Goal: Check status: Check status

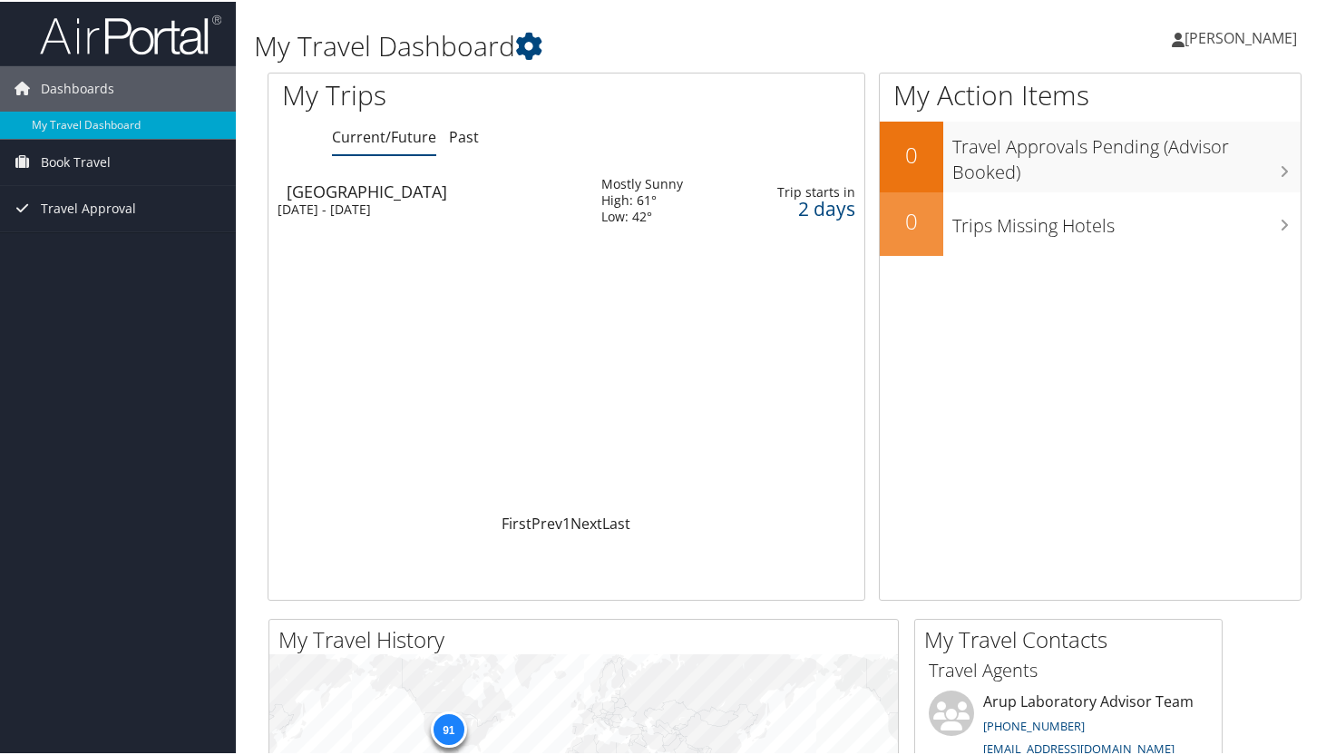
click at [401, 135] on link "Current/Future" at bounding box center [384, 135] width 104 height 20
click at [815, 206] on div "2 days" at bounding box center [804, 207] width 102 height 16
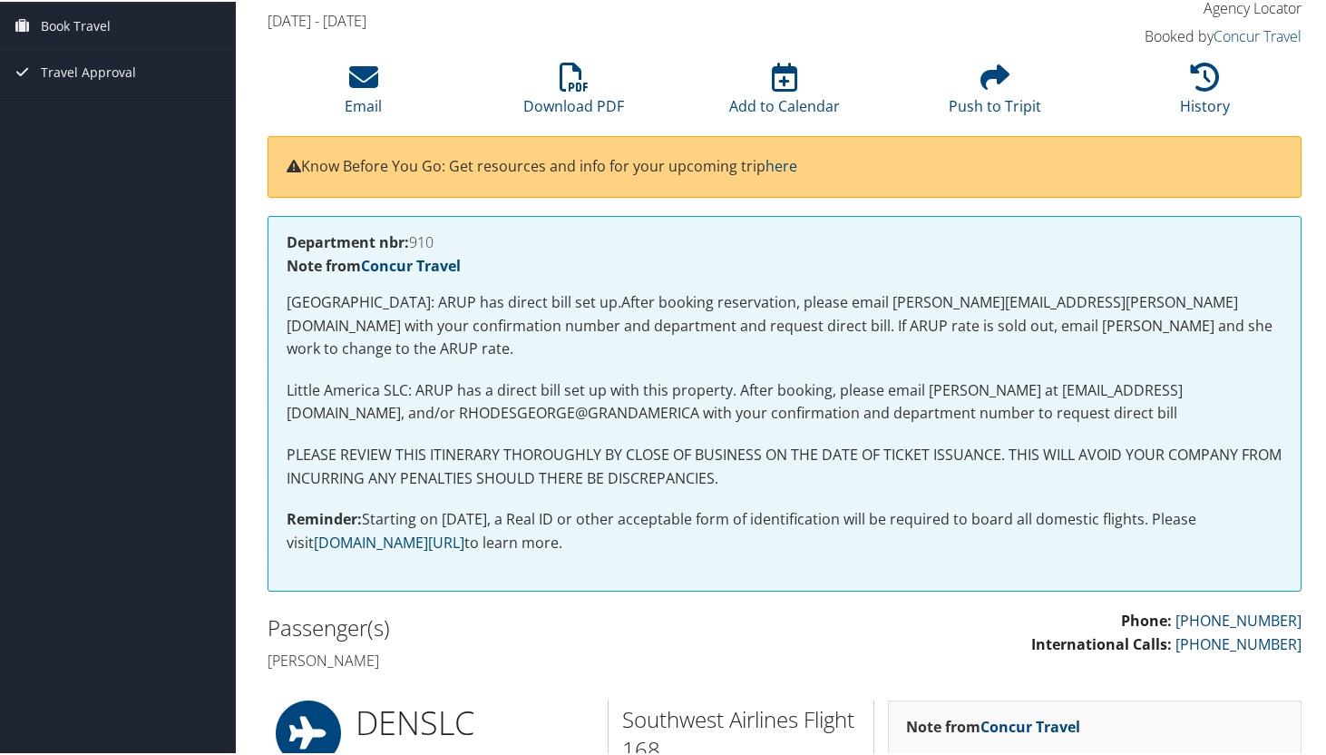
scroll to position [181, 0]
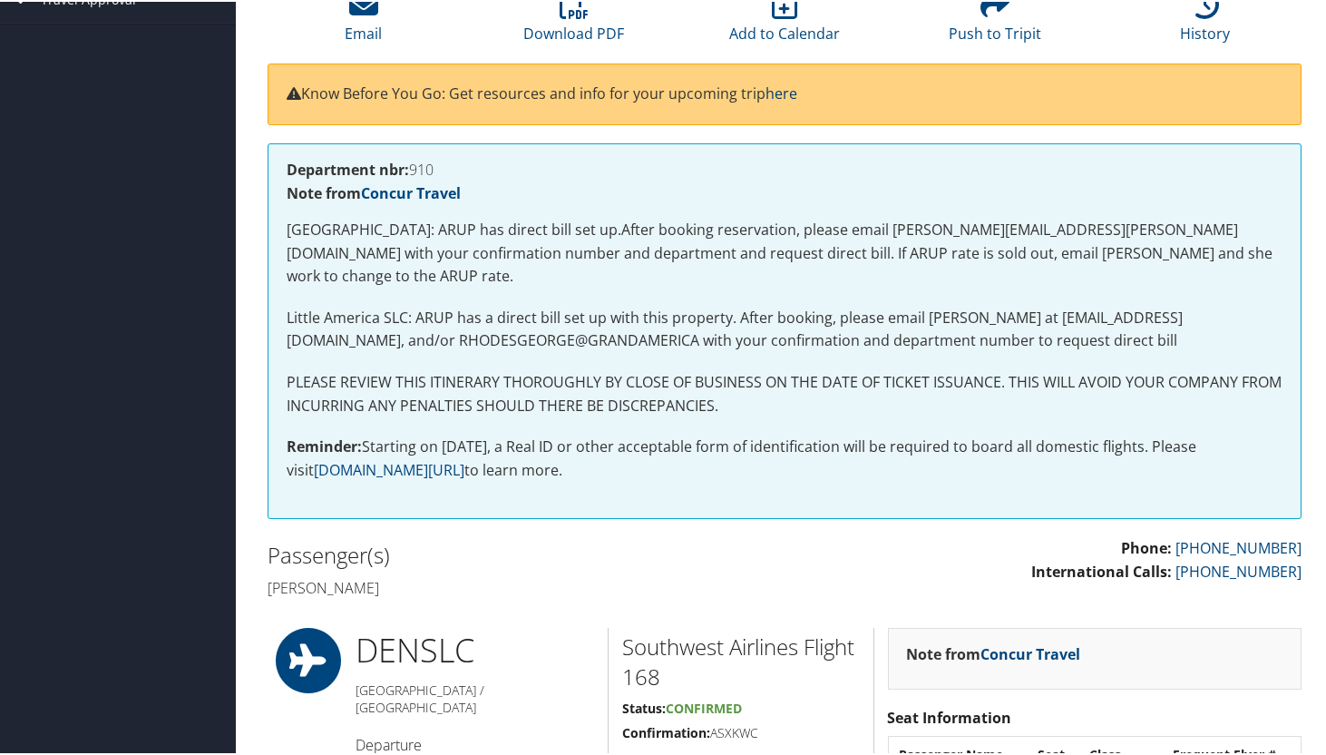
click at [792, 91] on link "here" at bounding box center [782, 92] width 32 height 20
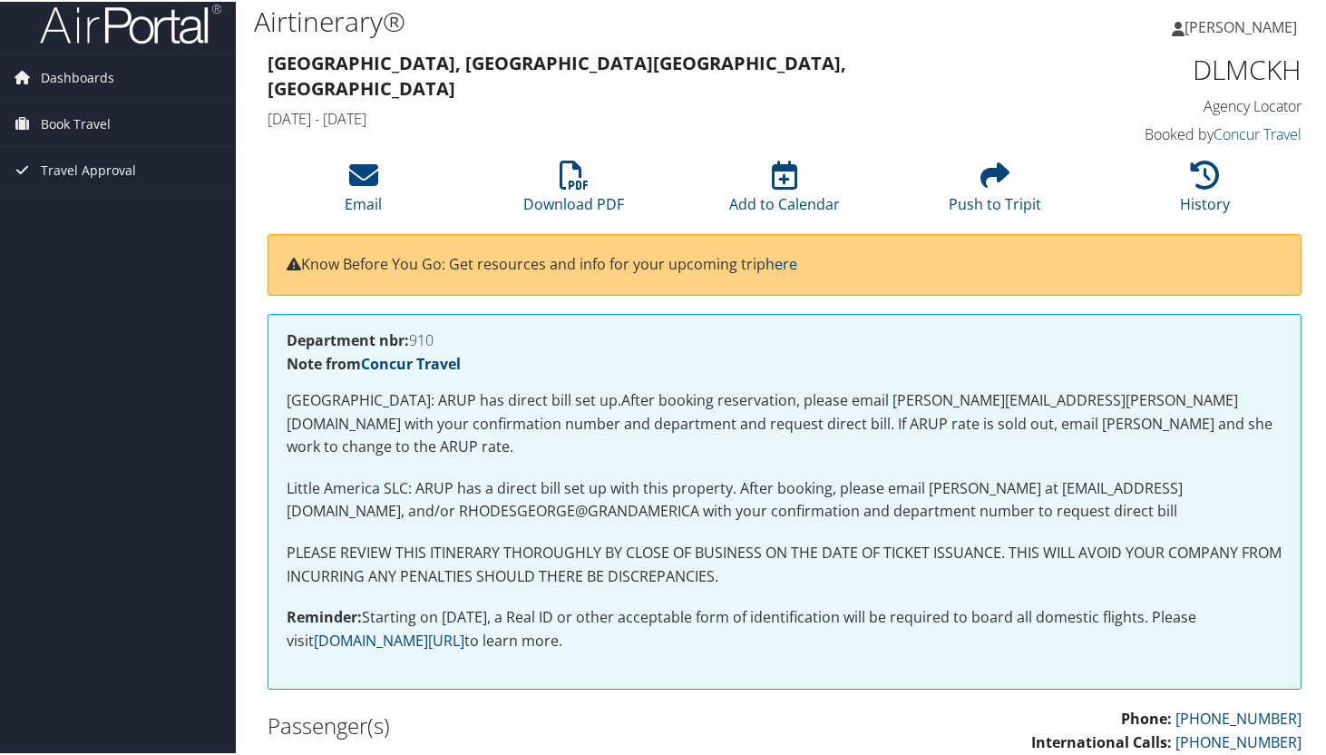
scroll to position [0, 0]
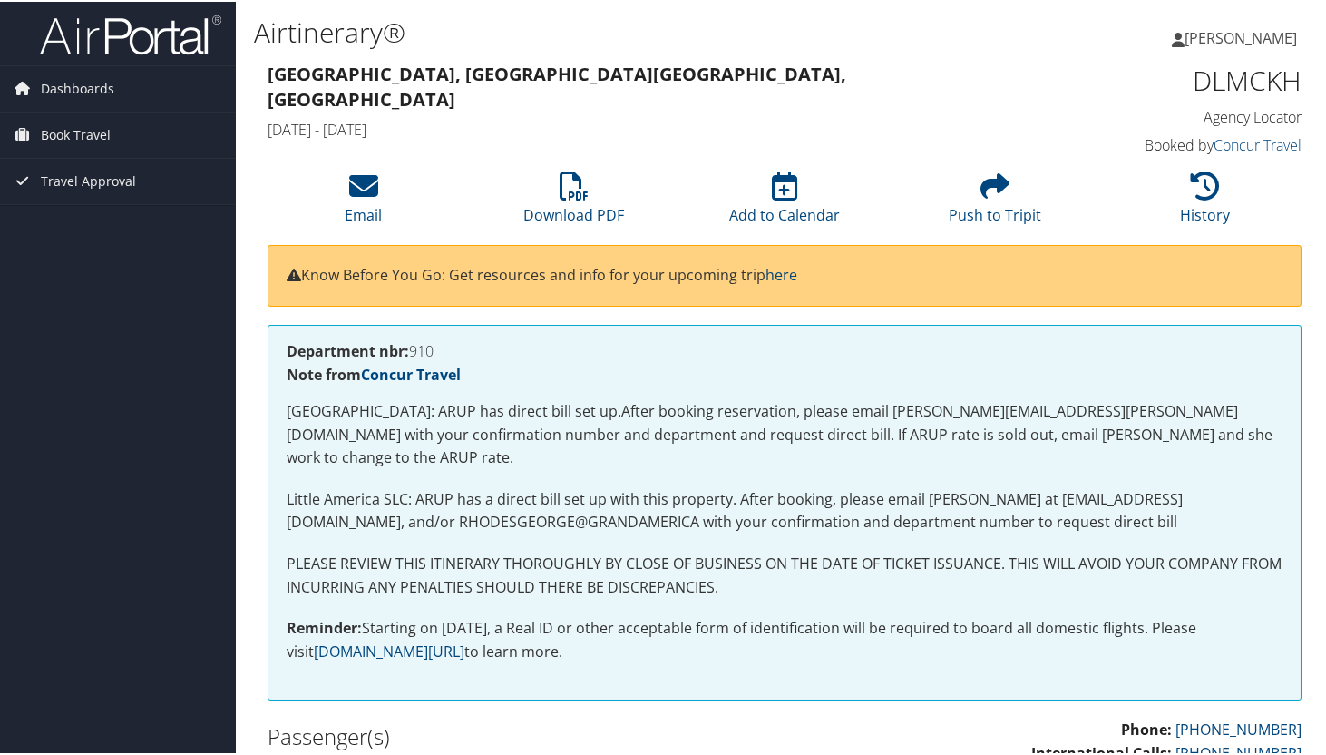
click at [1229, 35] on span "[PERSON_NAME]" at bounding box center [1241, 36] width 112 height 20
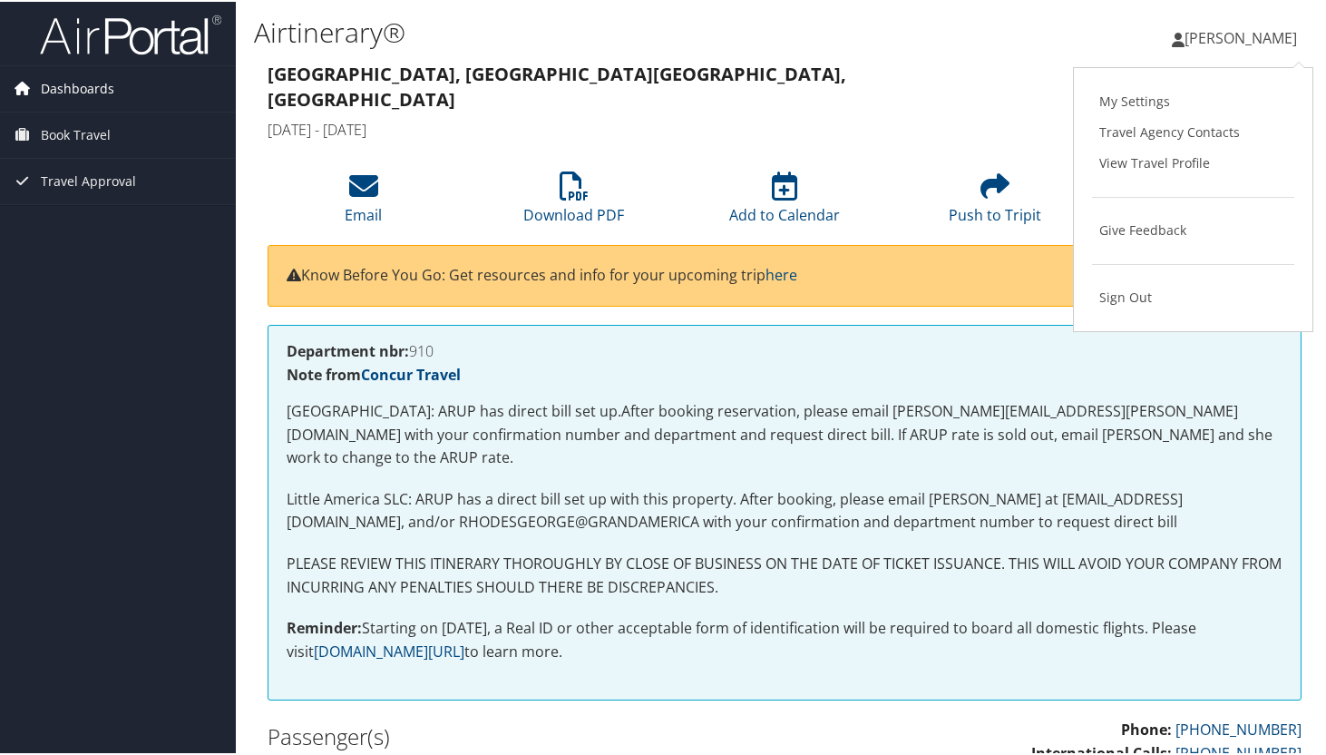
click at [73, 85] on span "Dashboards" at bounding box center [77, 86] width 73 height 45
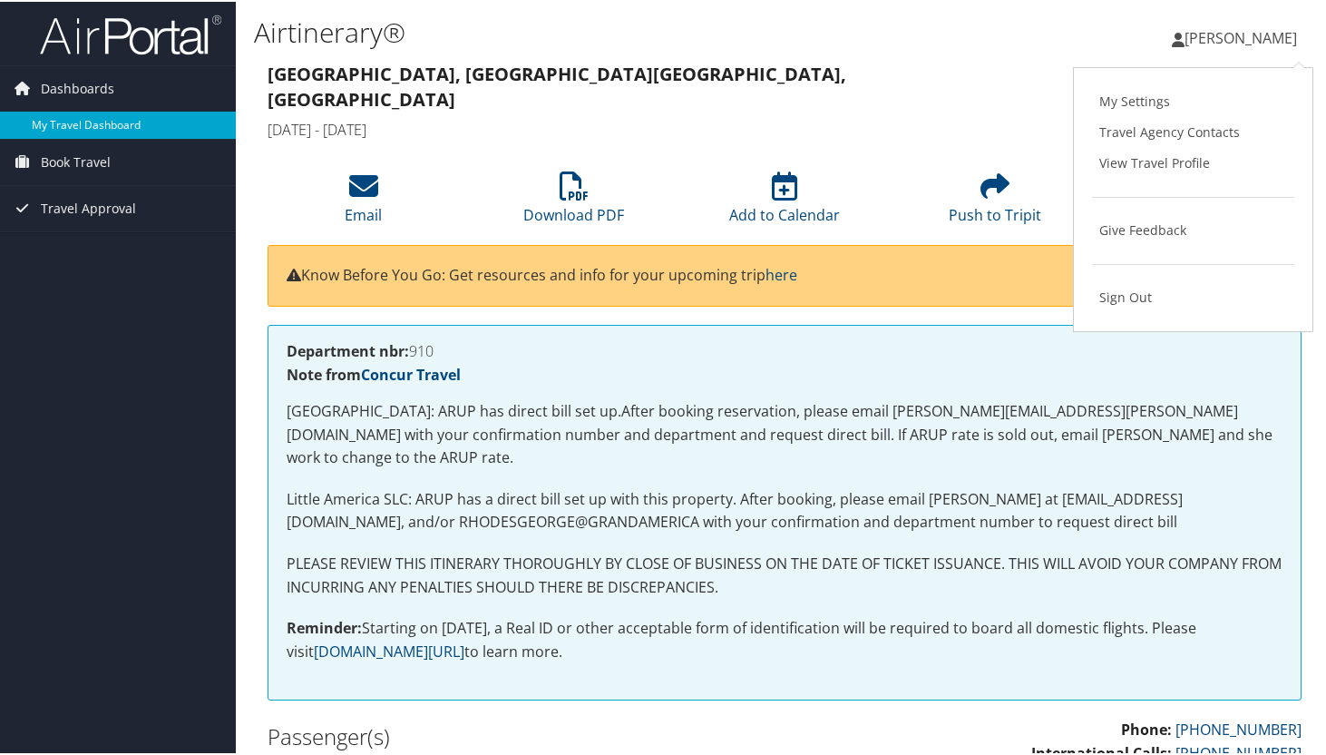
click at [60, 121] on link "My Travel Dashboard" at bounding box center [118, 123] width 236 height 27
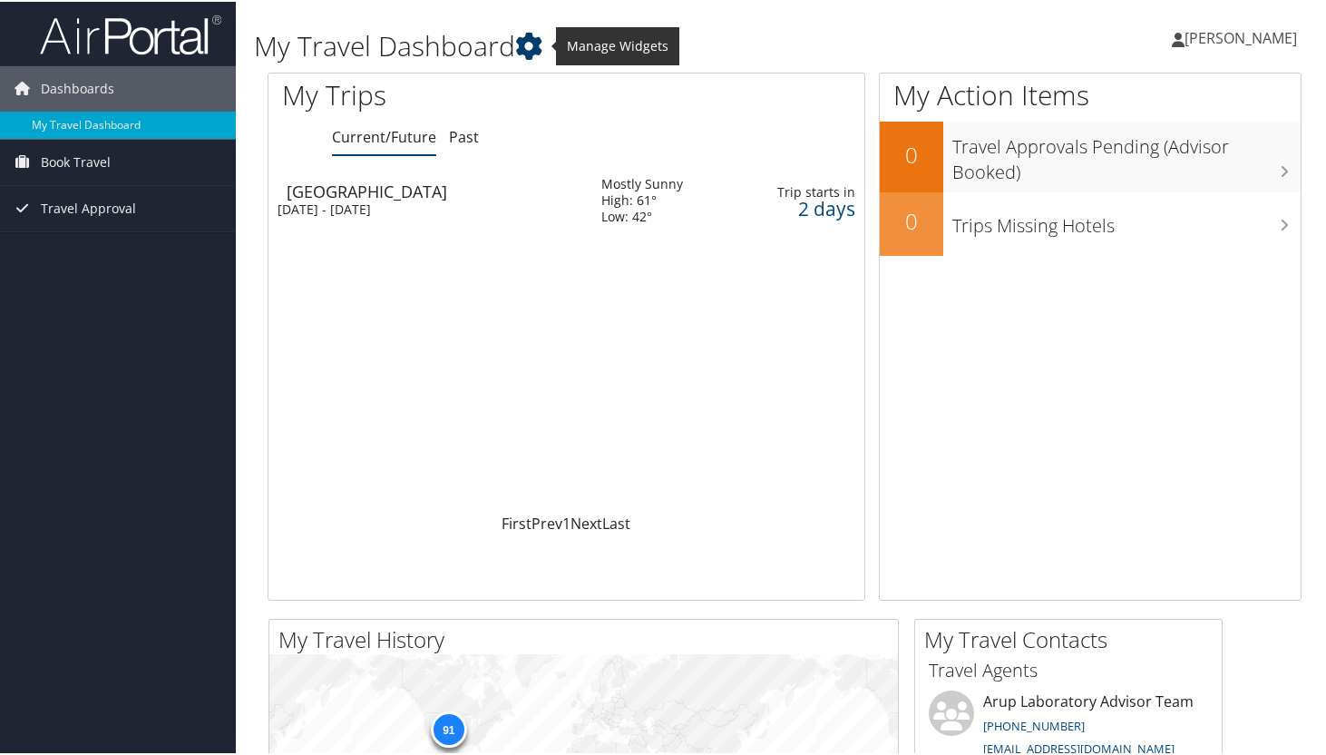
click at [531, 38] on icon at bounding box center [528, 44] width 27 height 27
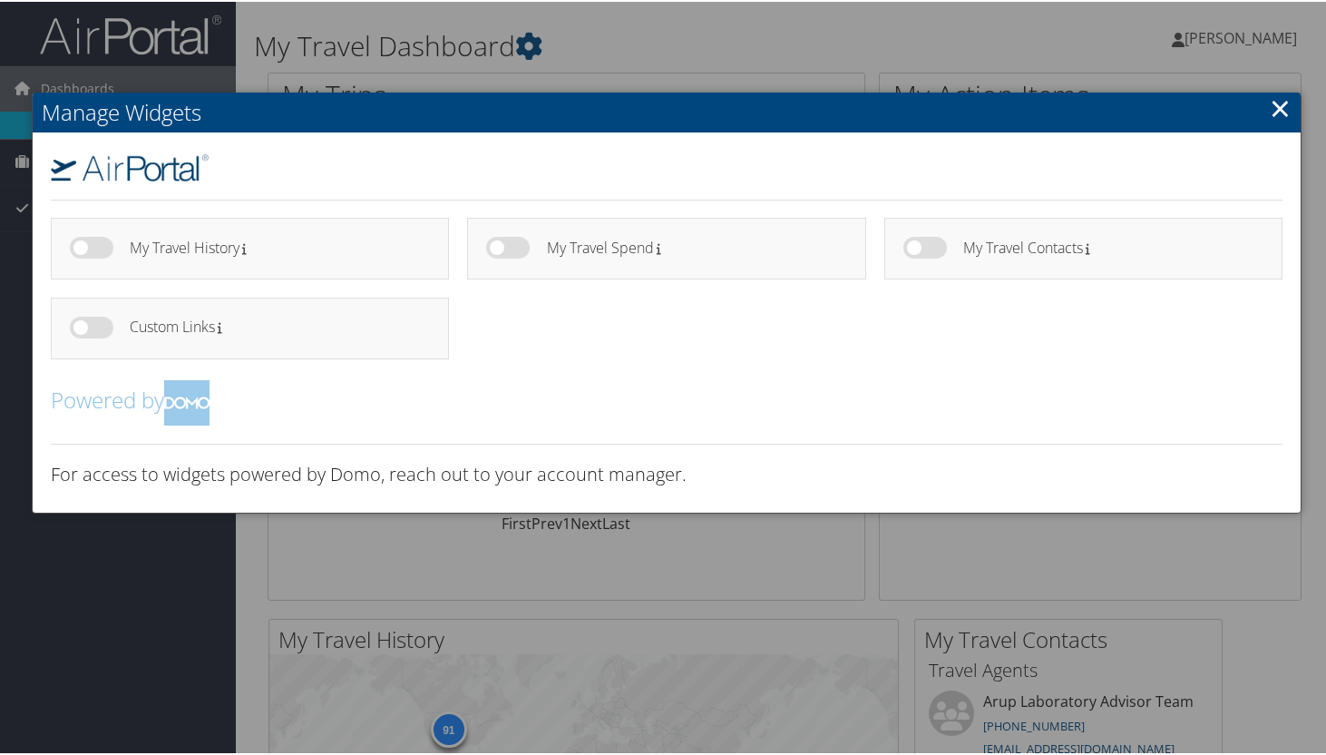
click at [627, 81] on div at bounding box center [666, 377] width 1333 height 755
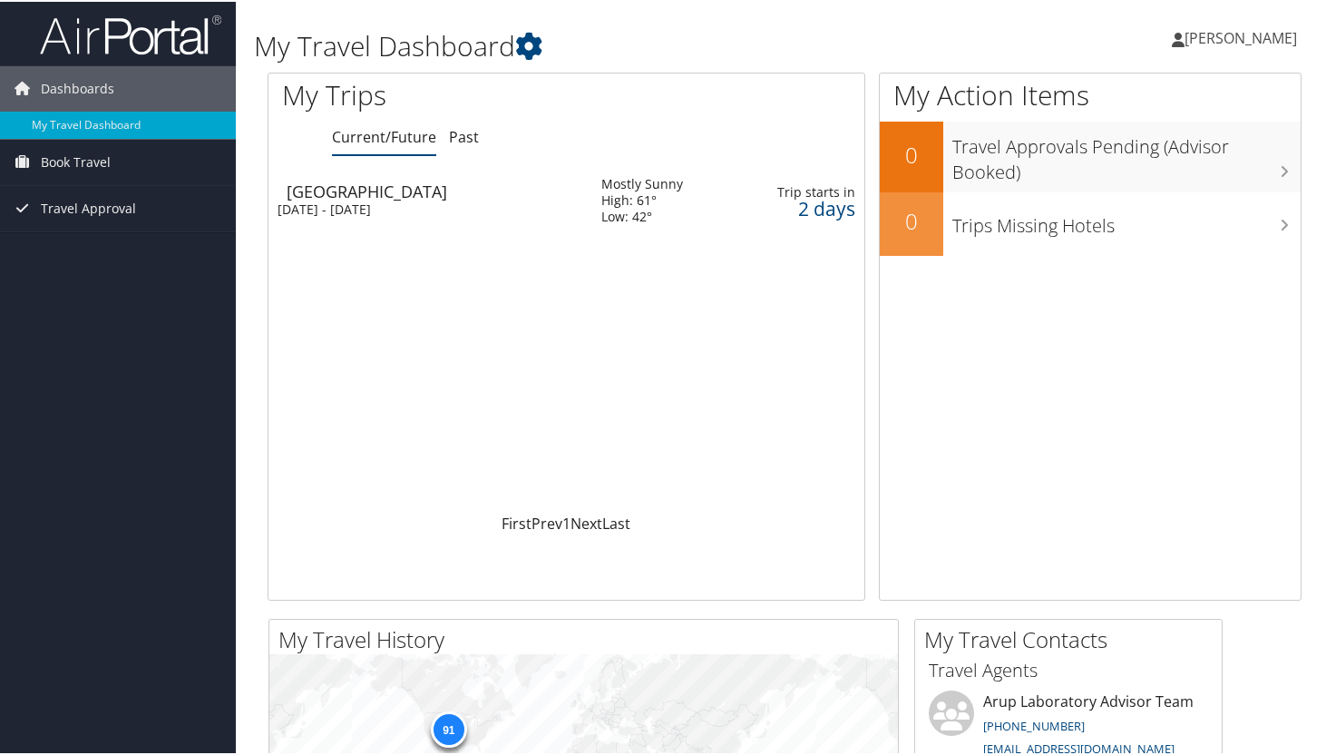
click at [96, 459] on div "Dashboards My Travel Dashboard Book Travel Approval Request (Beta) Book/Manage …" at bounding box center [666, 685] width 1333 height 1371
click at [536, 44] on icon at bounding box center [528, 44] width 27 height 27
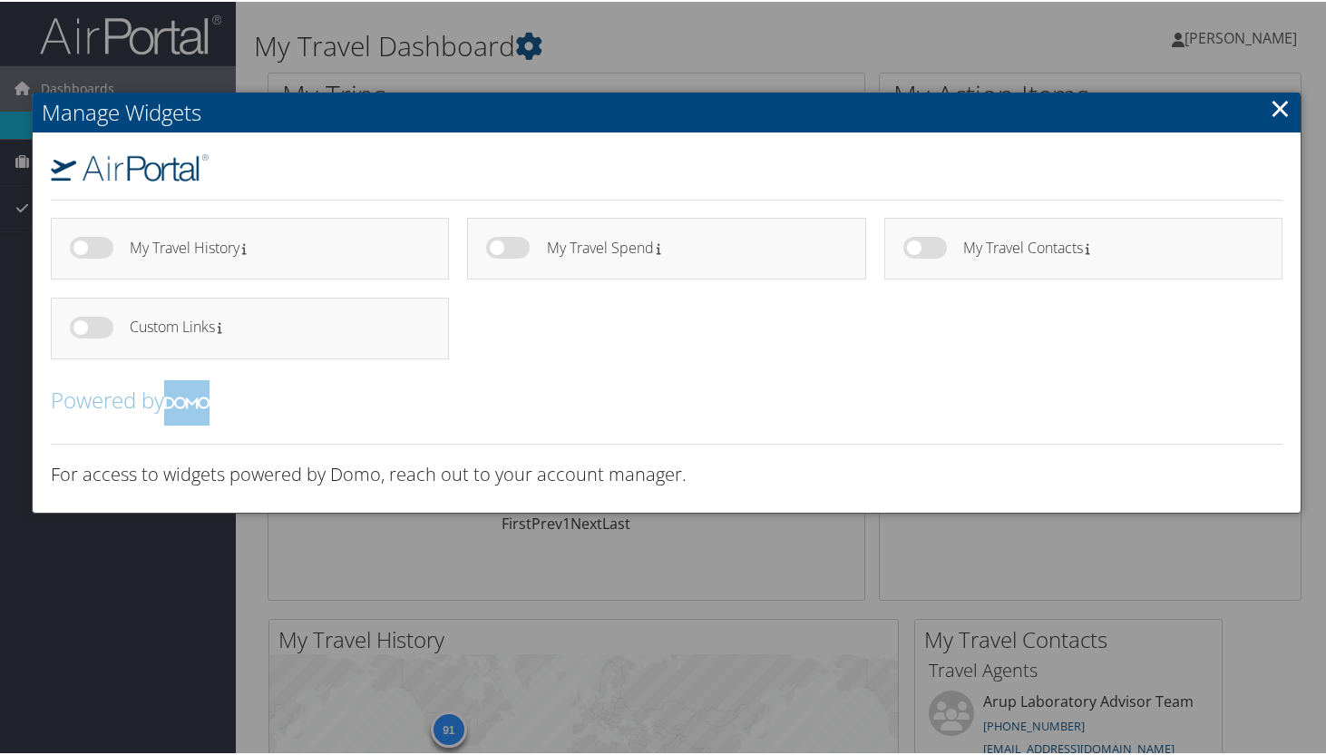
click at [1283, 103] on link "×" at bounding box center [1280, 106] width 21 height 36
